Goal: Navigation & Orientation: Find specific page/section

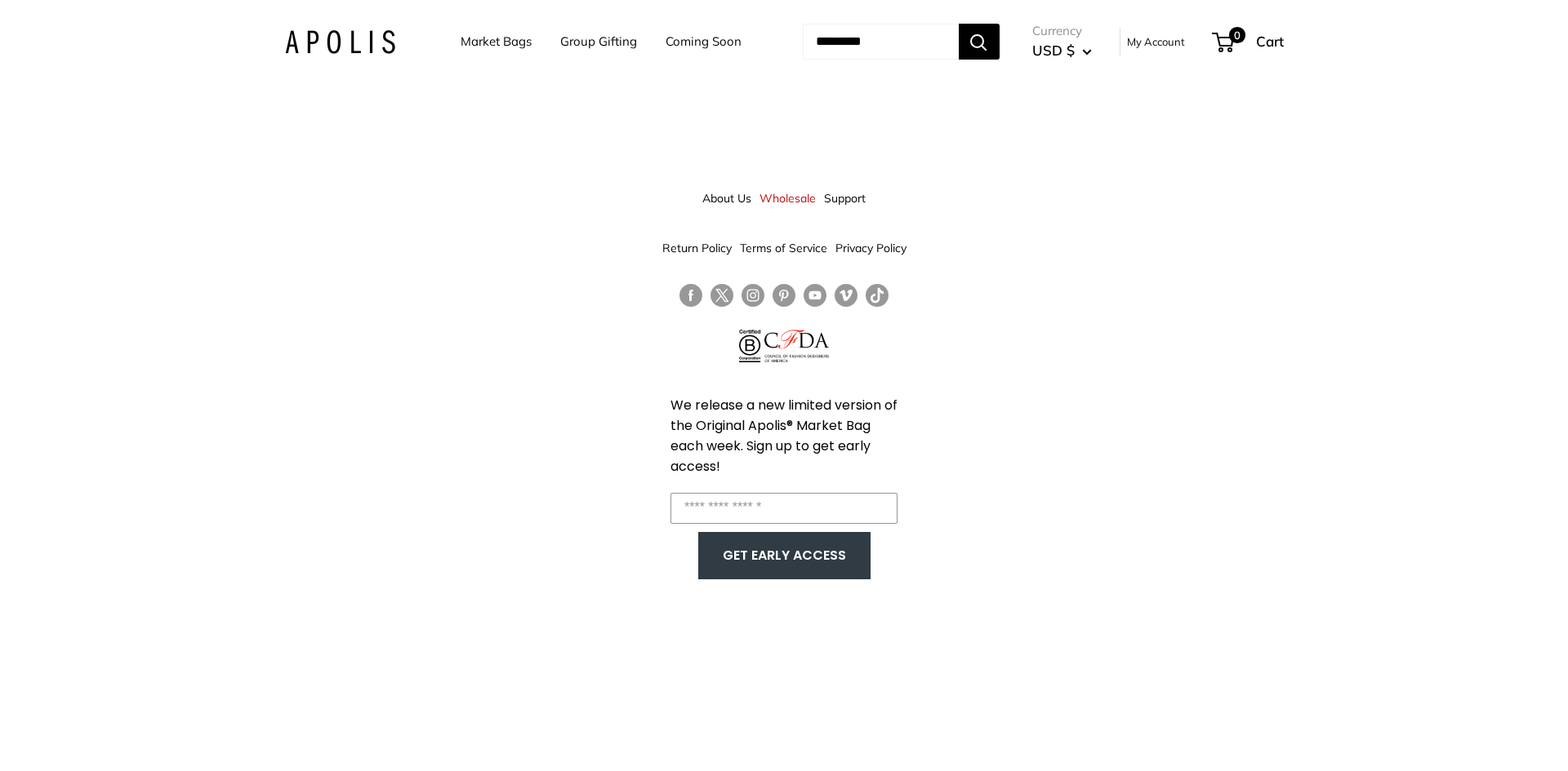
click at [316, 40] on img at bounding box center [340, 43] width 110 height 24
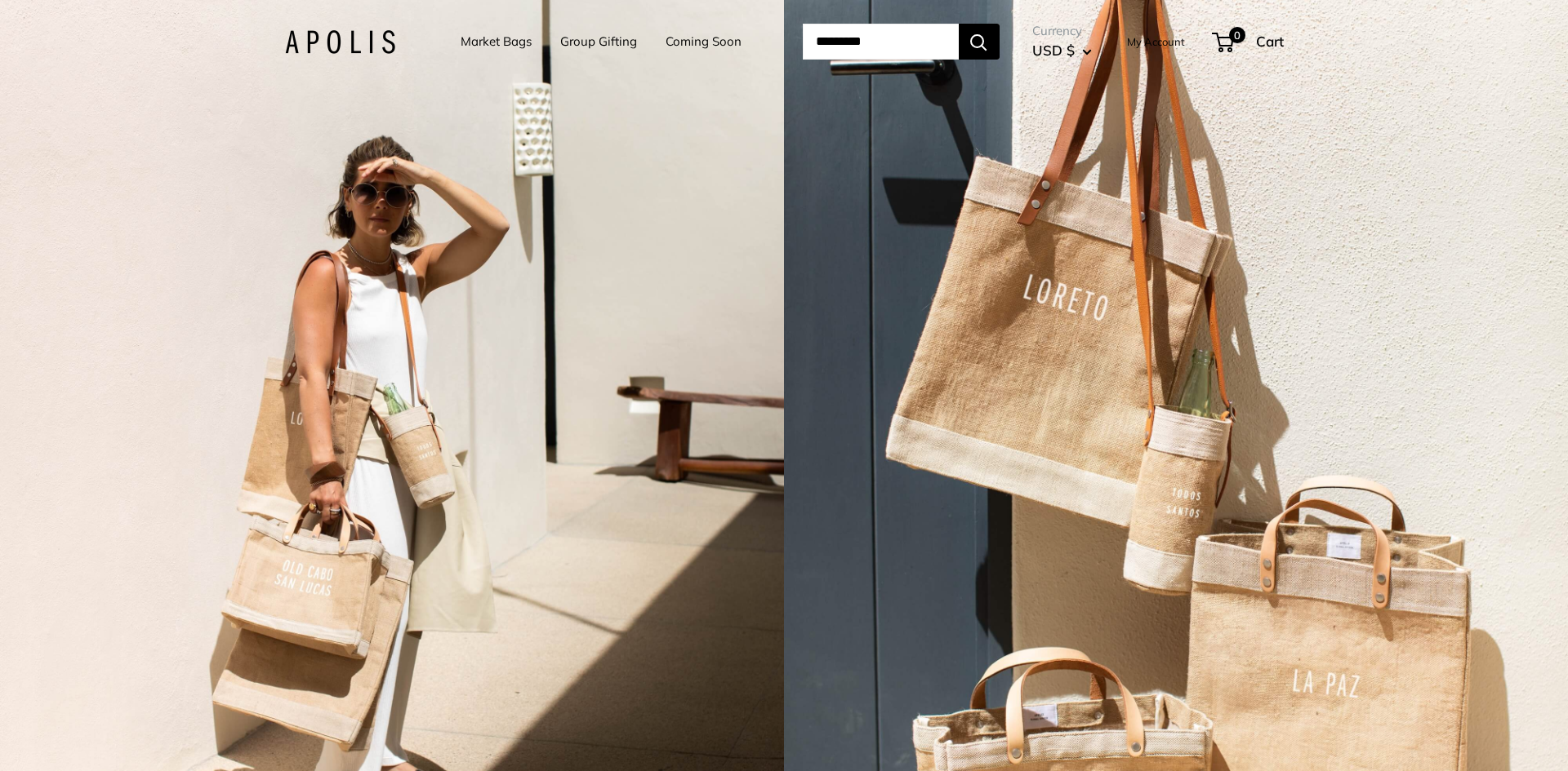
click at [488, 42] on link "Market Bags" at bounding box center [496, 42] width 71 height 23
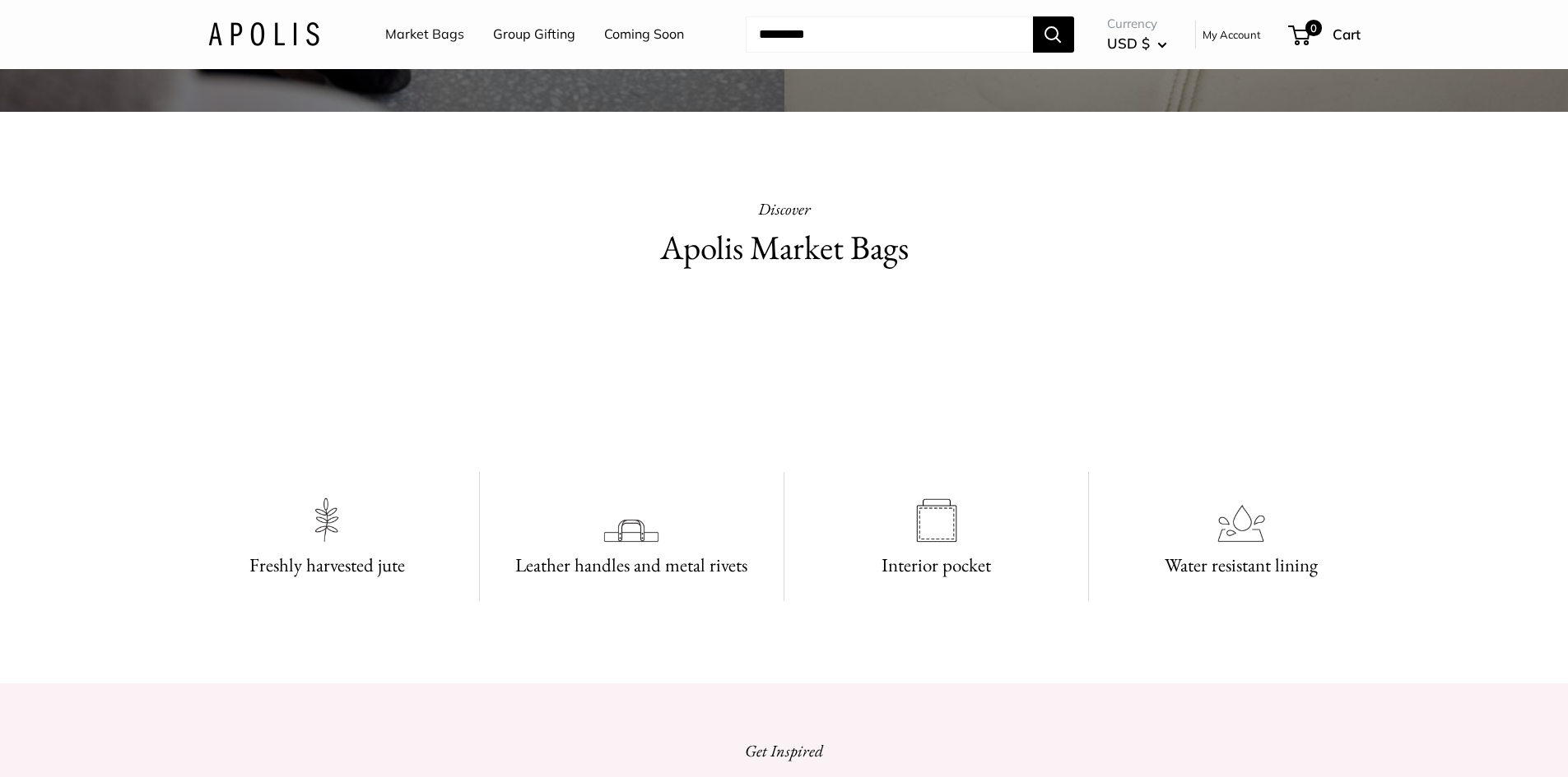
scroll to position [741, 0]
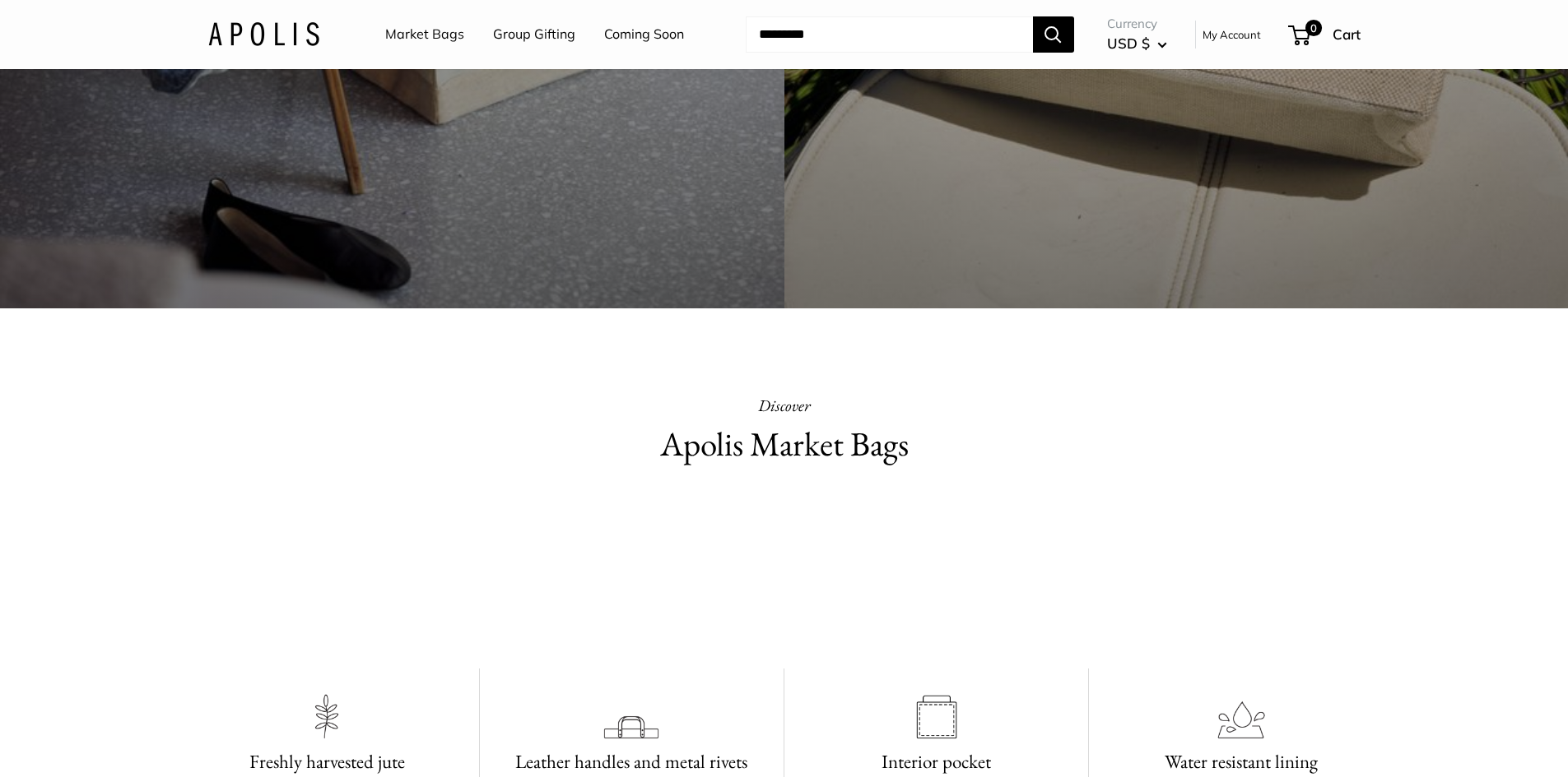
click at [548, 28] on link "Group Gifting" at bounding box center [534, 35] width 82 height 24
